Goal: Task Accomplishment & Management: Manage account settings

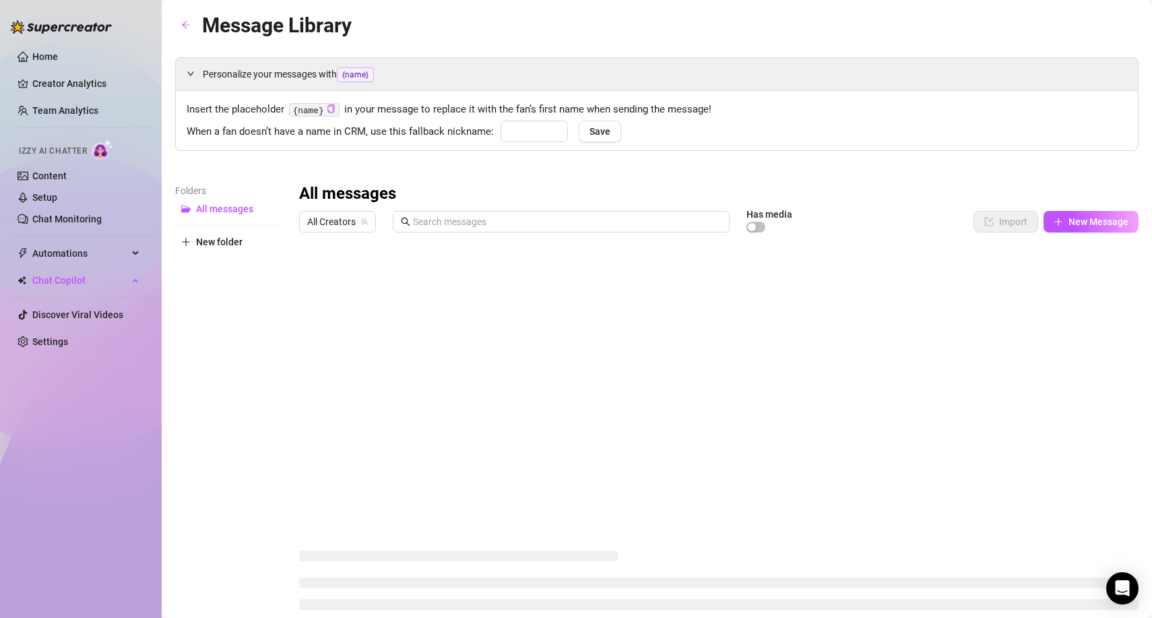
type input "babe"
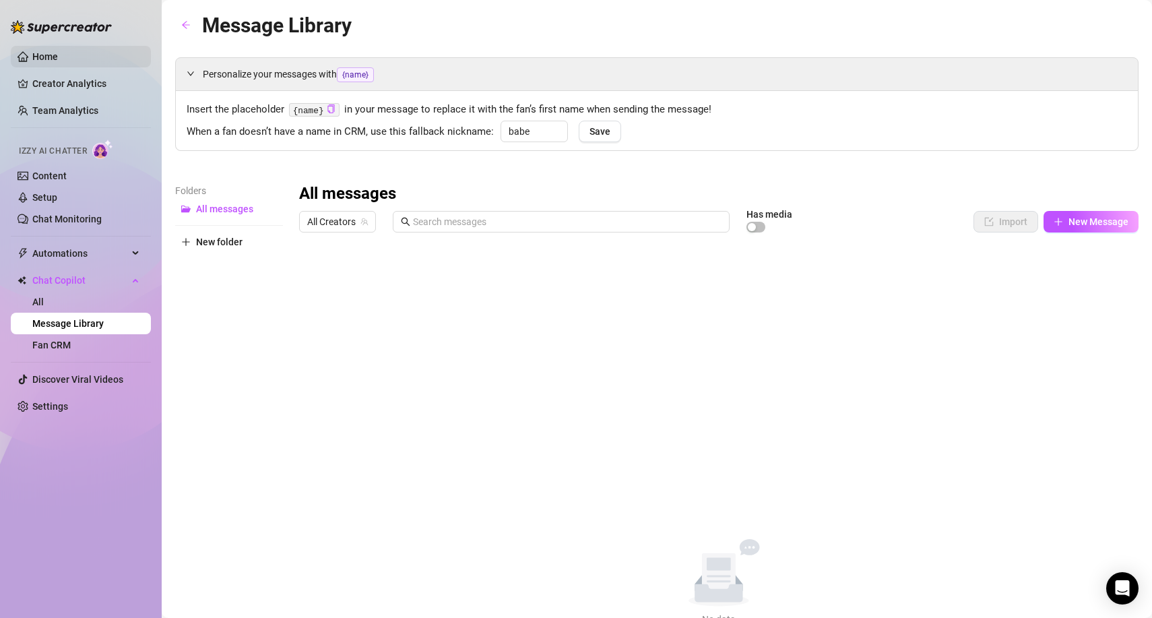
click at [57, 60] on link "Home" at bounding box center [45, 56] width 26 height 11
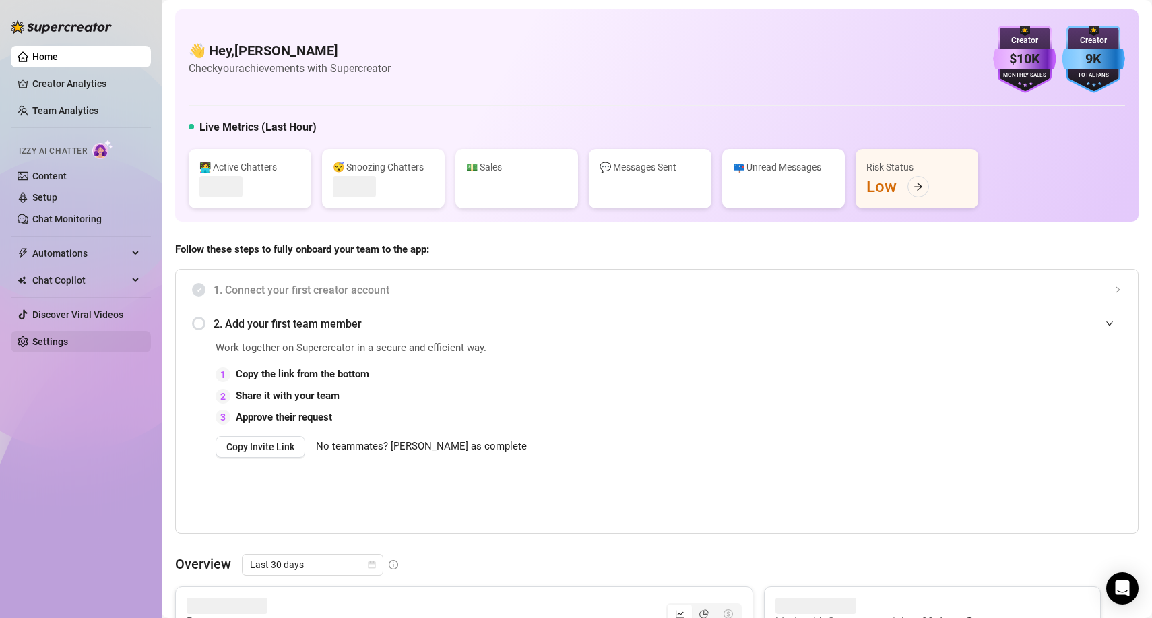
click at [68, 340] on link "Settings" at bounding box center [50, 341] width 36 height 11
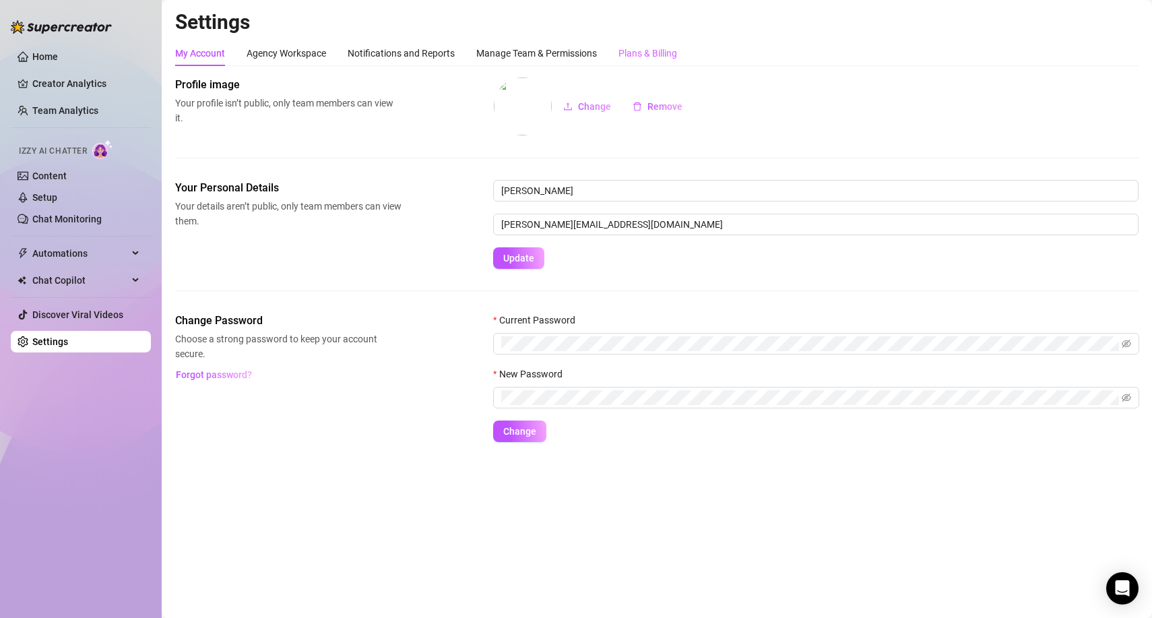
click at [656, 40] on div "Plans & Billing" at bounding box center [648, 53] width 59 height 26
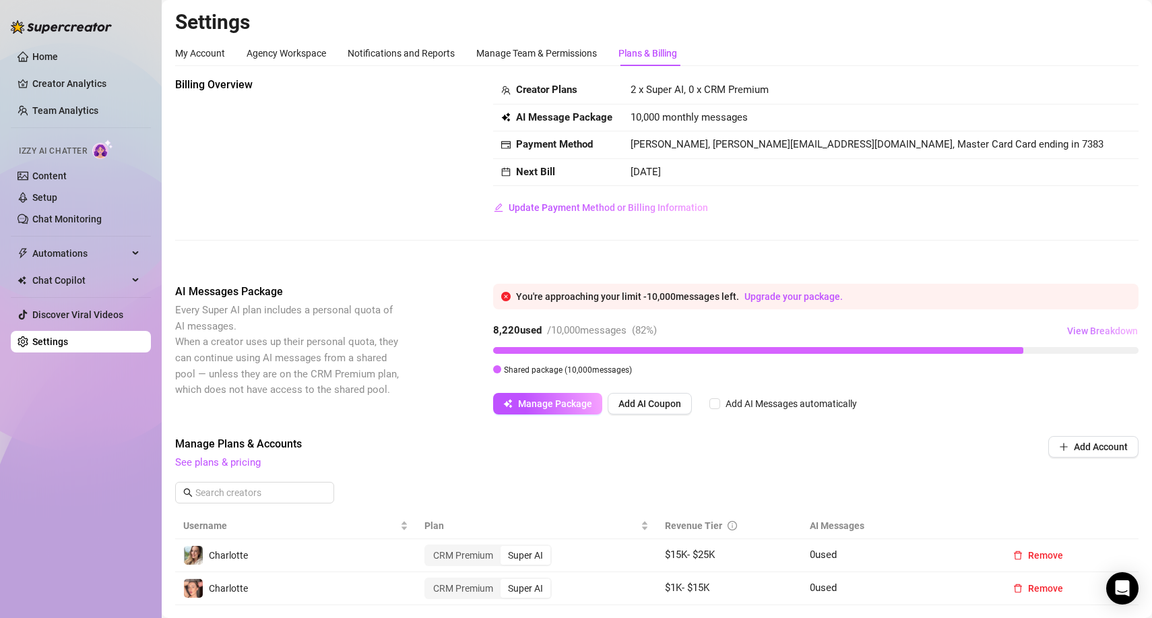
click at [1080, 330] on span "View Breakdown" at bounding box center [1102, 330] width 71 height 11
drag, startPoint x: 571, startPoint y: 90, endPoint x: 532, endPoint y: 90, distance: 39.8
click at [532, 90] on strong "Creator Plans" at bounding box center [546, 90] width 61 height 12
